Goal: Book appointment/travel/reservation

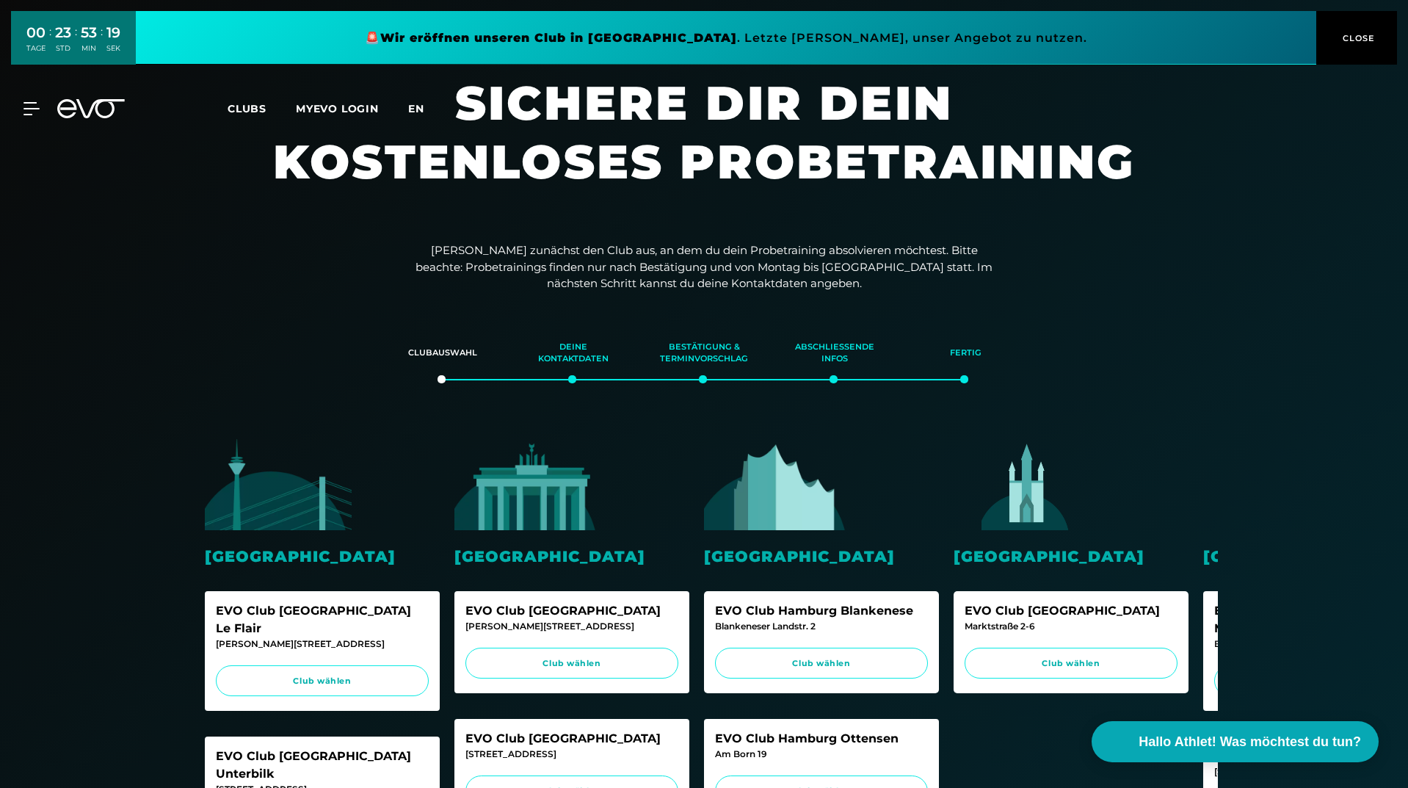
click at [416, 106] on span "en" at bounding box center [416, 108] width 16 height 13
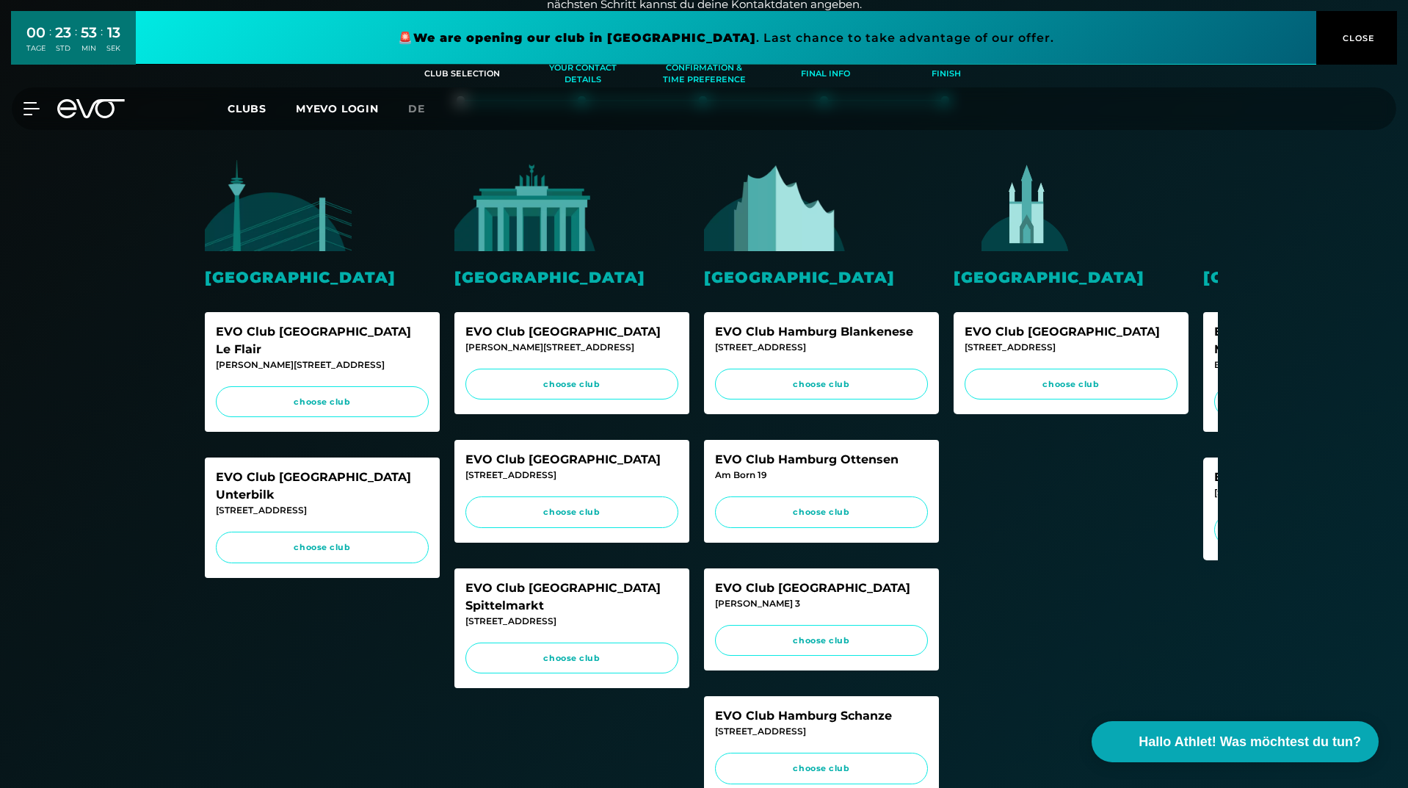
scroll to position [367, 0]
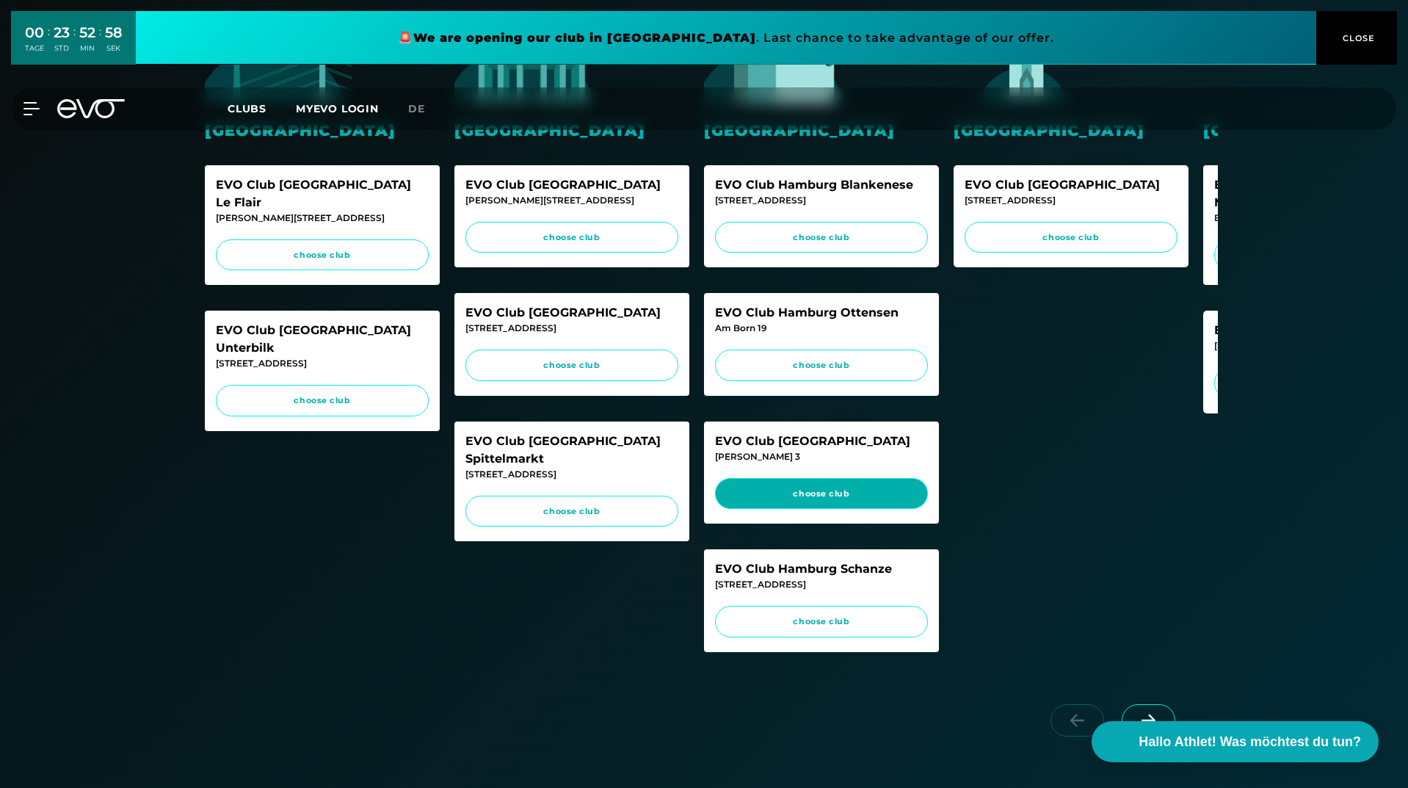
click at [804, 500] on span "choose club" at bounding box center [821, 493] width 185 height 12
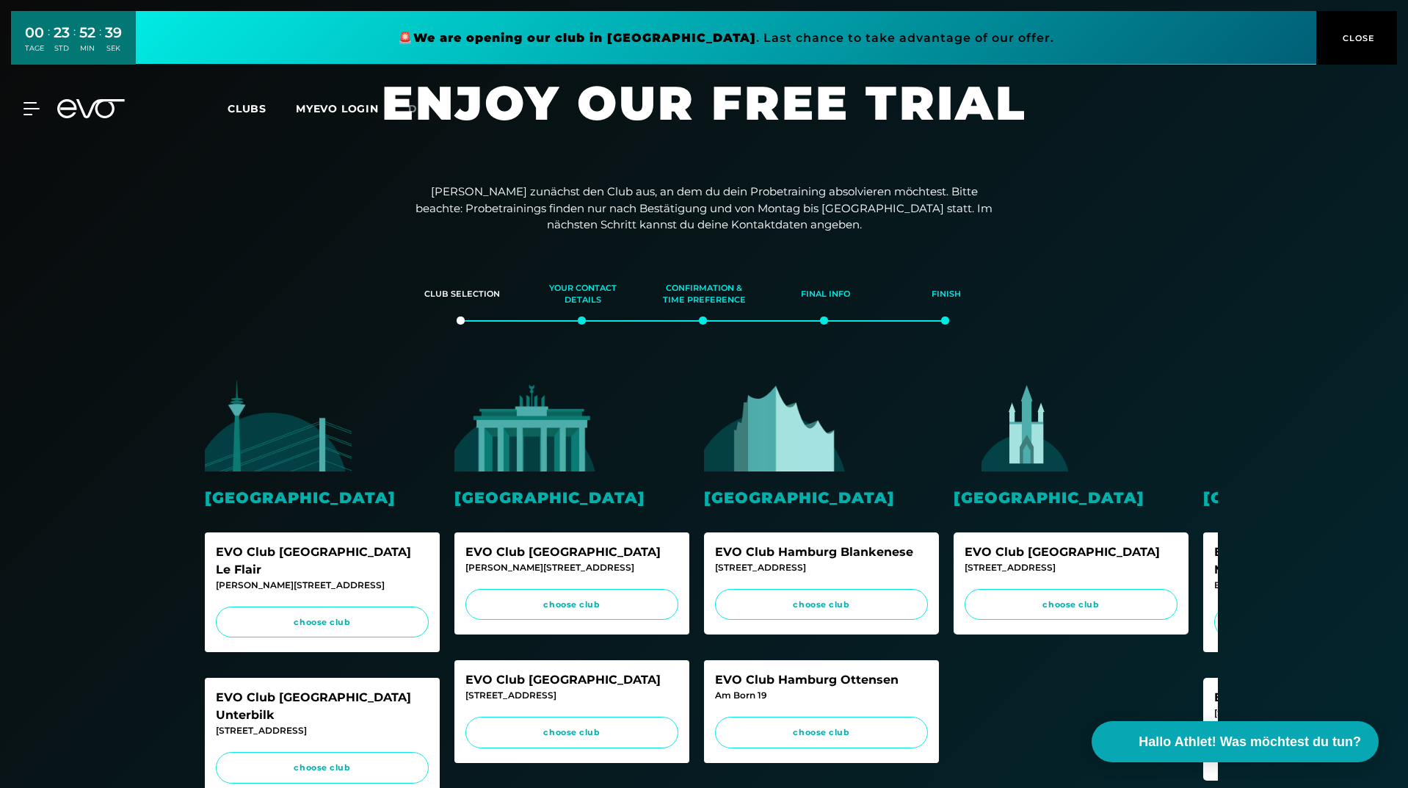
click at [1343, 35] on span "CLOSE" at bounding box center [1357, 38] width 36 height 13
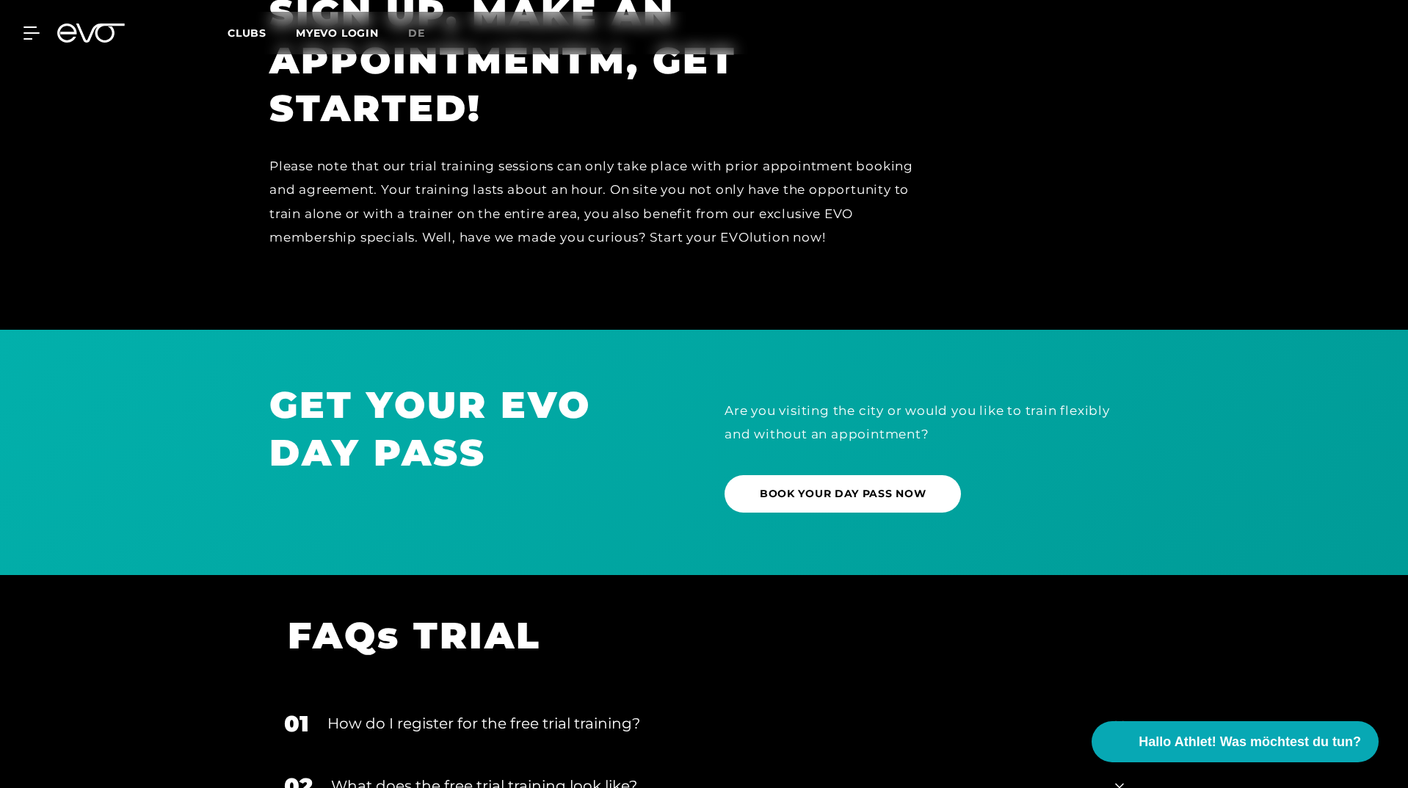
scroll to position [1321, 0]
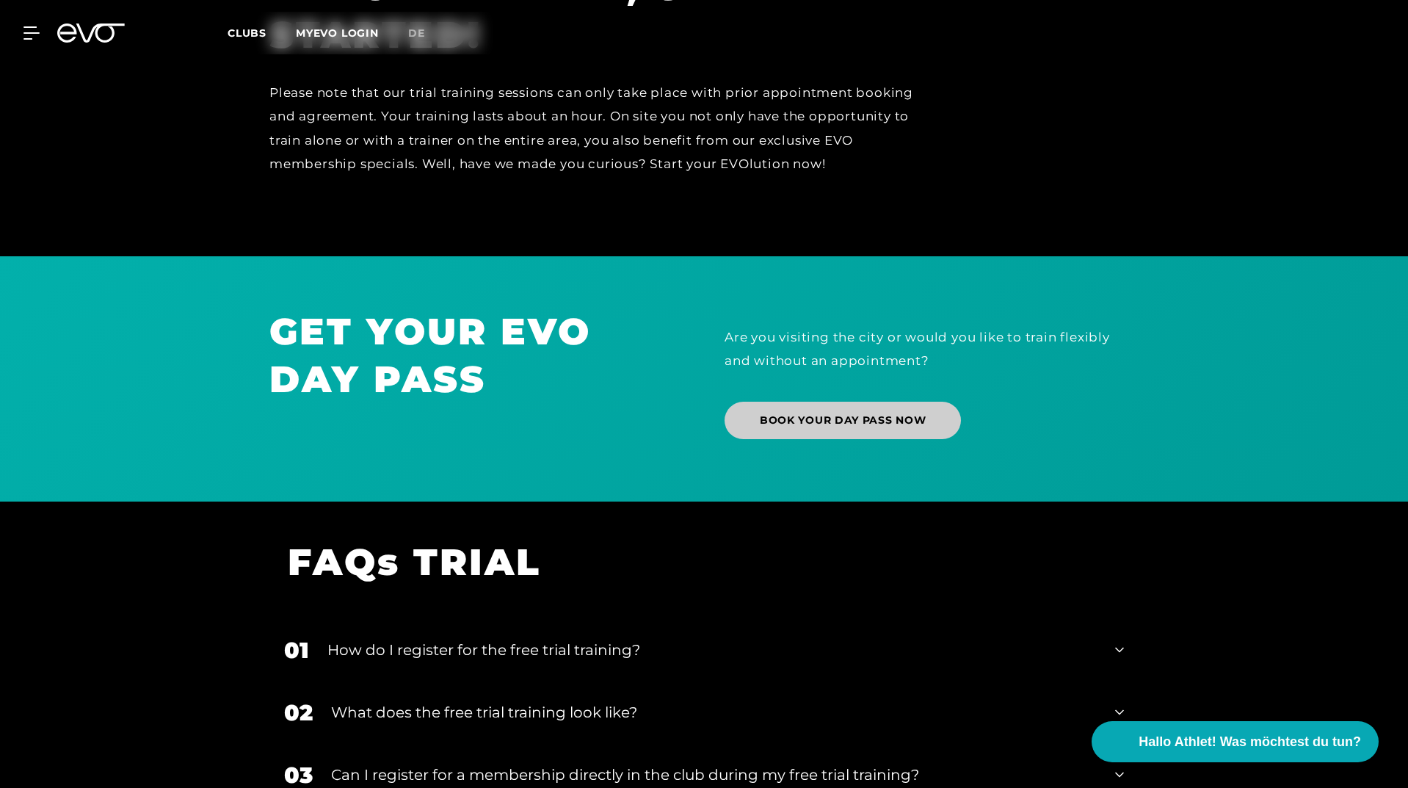
click at [778, 428] on span "BOOK YOUR DAY PASS NOW" at bounding box center [843, 420] width 166 height 15
click at [21, 0] on div "MyEVO Login About Memberships free trial DAYPASS EVO Studios [GEOGRAPHIC_DATA] …" at bounding box center [704, 33] width 1408 height 66
